Goal: Check status: Check status

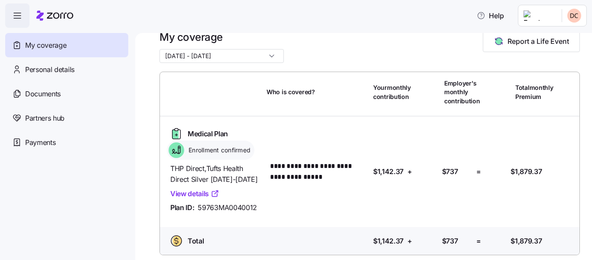
scroll to position [22, 0]
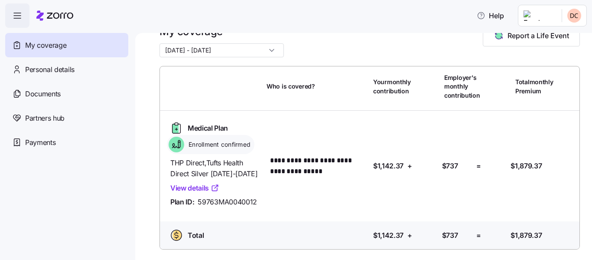
click at [260, 51] on input "[DATE] - [DATE]" at bounding box center [222, 50] width 124 height 14
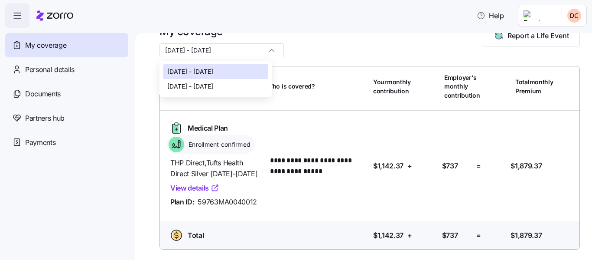
click at [249, 87] on div "[DATE] - [DATE]" at bounding box center [215, 86] width 105 height 15
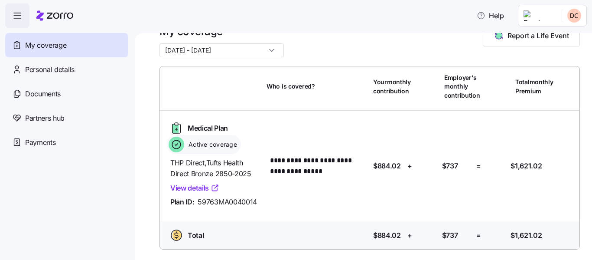
scroll to position [0, 0]
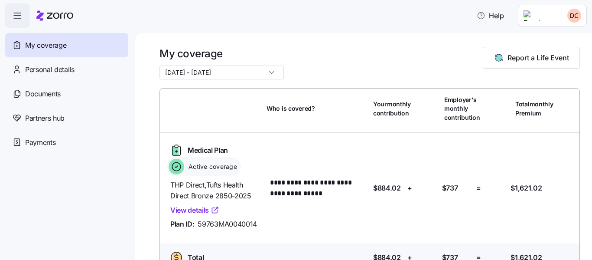
click at [264, 73] on input "[DATE] - [DATE]" at bounding box center [222, 72] width 124 height 14
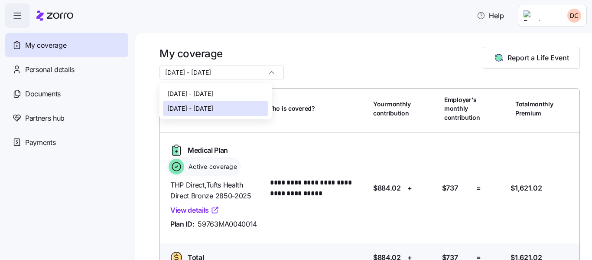
click at [247, 94] on div "[DATE] - [DATE]" at bounding box center [215, 93] width 105 height 15
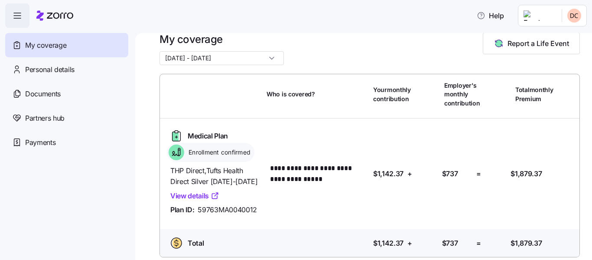
scroll to position [22, 0]
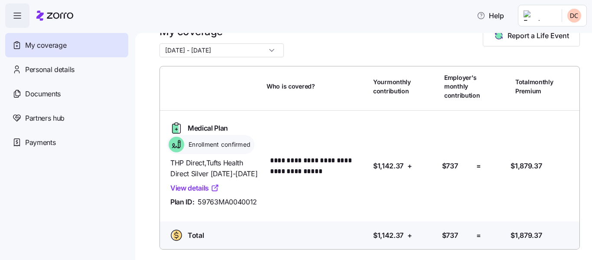
click at [260, 50] on input "[DATE] - [DATE]" at bounding box center [222, 50] width 124 height 14
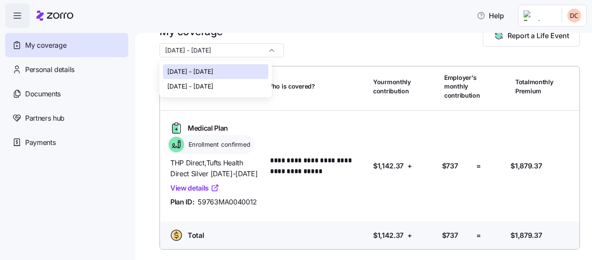
click at [253, 85] on div "[DATE] - [DATE]" at bounding box center [215, 86] width 105 height 15
type input "[DATE] - [DATE]"
